Goal: Information Seeking & Learning: Learn about a topic

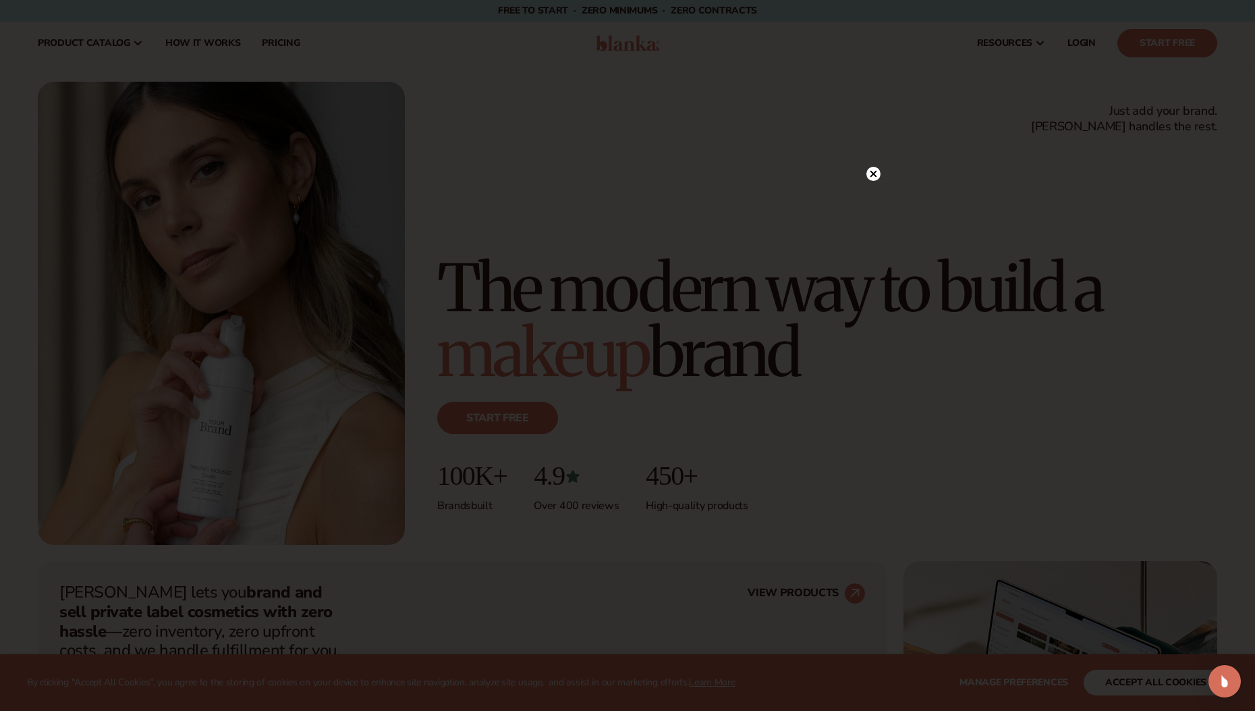
click at [877, 173] on circle at bounding box center [874, 174] width 14 height 14
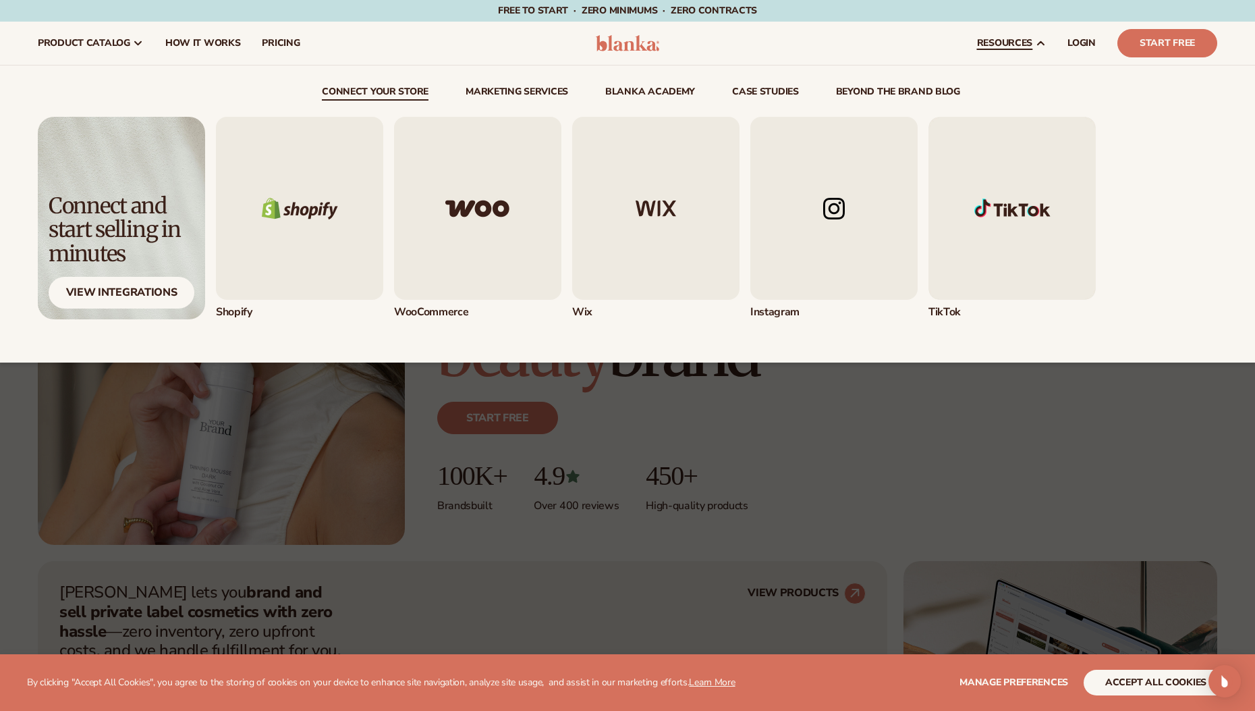
click at [532, 206] on img "2 / 5" at bounding box center [477, 208] width 167 height 183
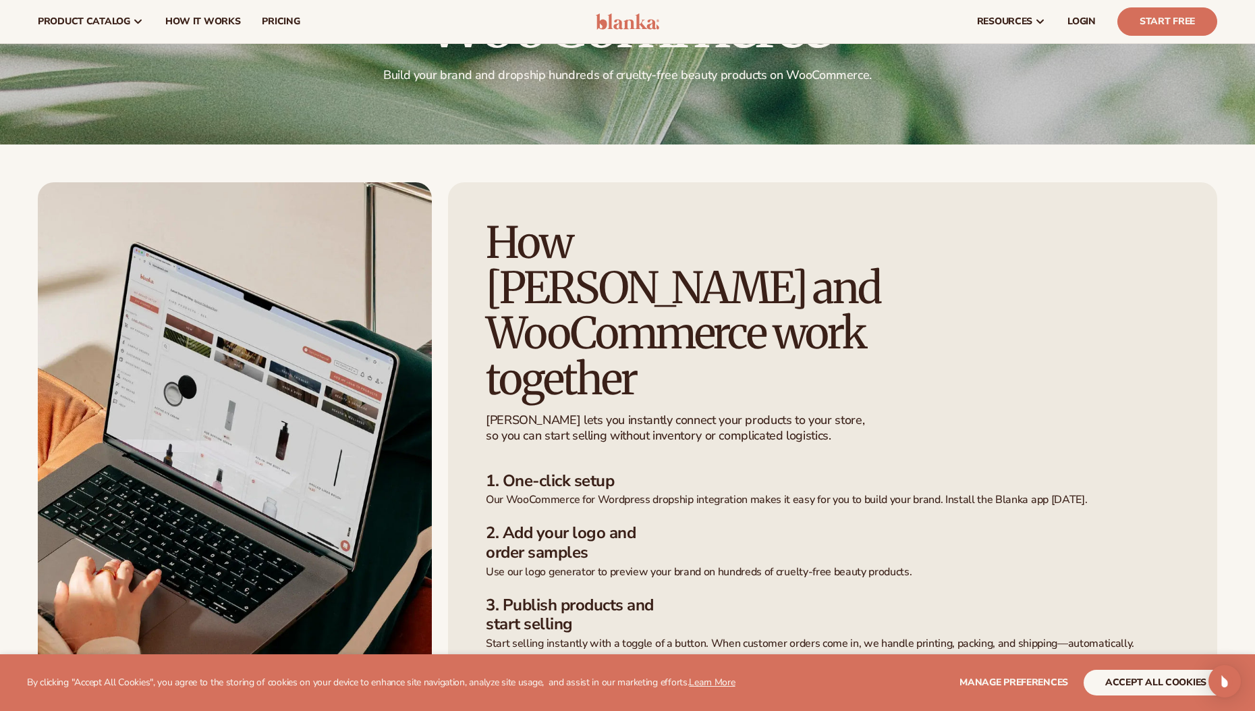
scroll to position [180, 0]
